Goal: Transaction & Acquisition: Download file/media

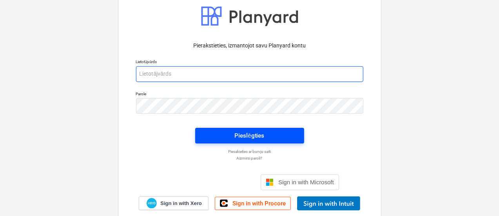
type input "[EMAIL_ADDRESS][DOMAIN_NAME]"
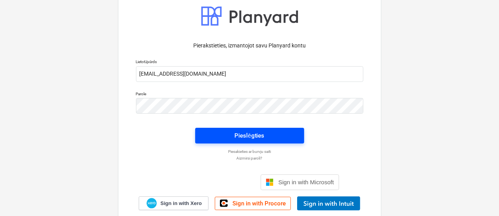
click at [237, 136] on div "Pieslēgties" at bounding box center [250, 136] width 30 height 10
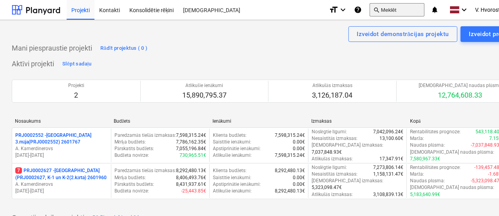
click at [388, 11] on button "search Meklēt" at bounding box center [397, 9] width 55 height 13
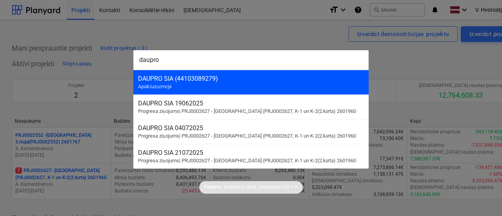
type input "daupro"
click at [290, 87] on div "DAUPRO SIA (44103089279) Apakšuzņēmējs" at bounding box center [250, 82] width 235 height 25
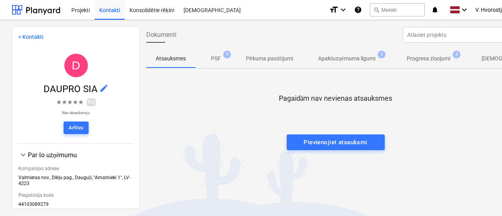
click at [219, 59] on p "PSF" at bounding box center [216, 59] width 10 height 8
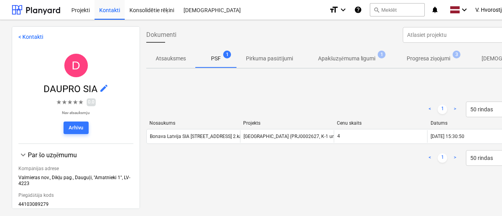
click at [361, 62] on p "Apakšuzņēmuma līgumi" at bounding box center [347, 59] width 58 height 8
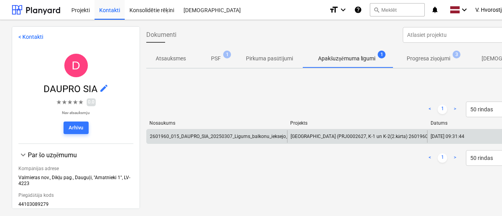
click at [250, 137] on div "2601960_015_DAUPRO_SIA_20250307_Ligums_balkonu_ieksejo_margu_izgatavos_T25_2kar…" at bounding box center [254, 136] width 209 height 5
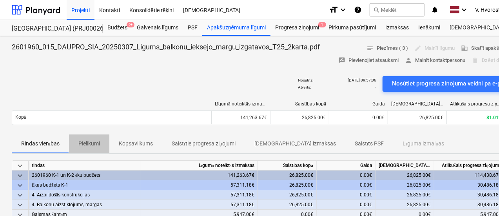
click at [103, 146] on span "Pielikumi" at bounding box center [89, 143] width 40 height 13
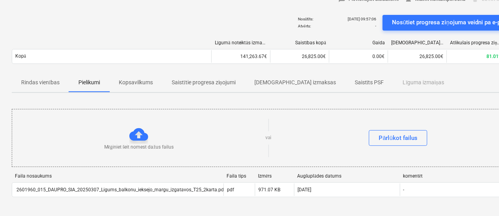
scroll to position [62, 0]
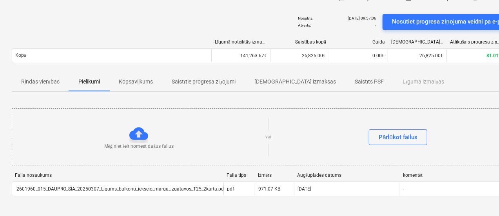
click at [35, 78] on p "Rindas vienības" at bounding box center [40, 82] width 38 height 8
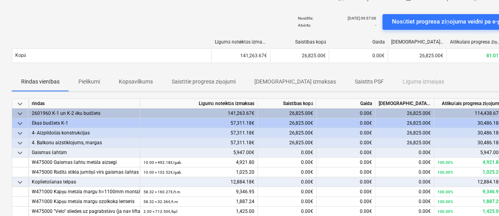
click at [181, 85] on p "Saistītie progresa ziņojumi" at bounding box center [204, 82] width 64 height 8
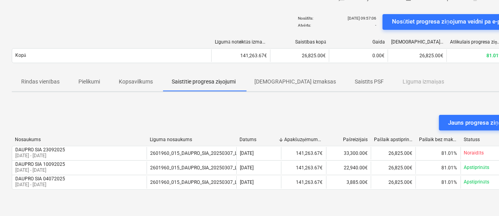
click at [289, 82] on p "[DEMOGRAPHIC_DATA] izmaksas" at bounding box center [296, 82] width 82 height 8
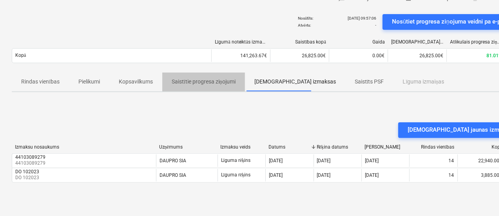
click at [174, 85] on p "Saistītie progresa ziņojumi" at bounding box center [204, 82] width 64 height 8
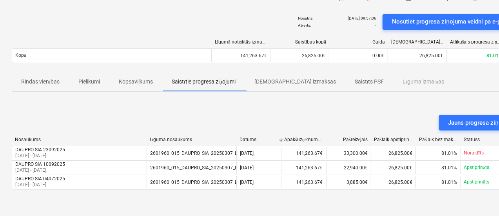
click at [127, 86] on span "Kopsavilkums" at bounding box center [135, 81] width 53 height 13
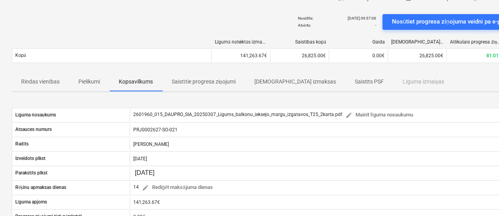
click at [89, 86] on span "Pielikumi" at bounding box center [89, 81] width 40 height 13
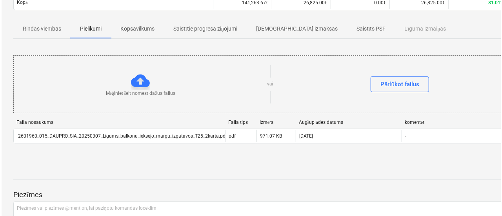
scroll to position [122, 0]
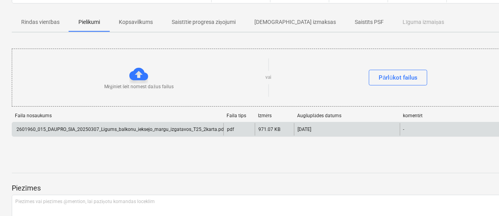
click at [105, 127] on div "2601960_015_DAUPRO_SIA_20250307_Ligums_balkonu_ieksejo_margu_izgatavos_T25_2kar…" at bounding box center [120, 129] width 210 height 5
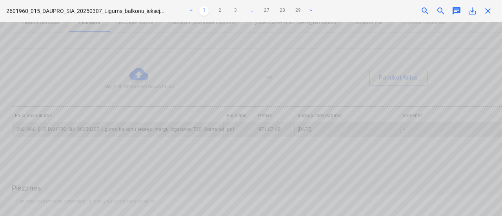
click at [472, 11] on span "save_alt" at bounding box center [472, 10] width 9 height 9
